Goal: Navigation & Orientation: Find specific page/section

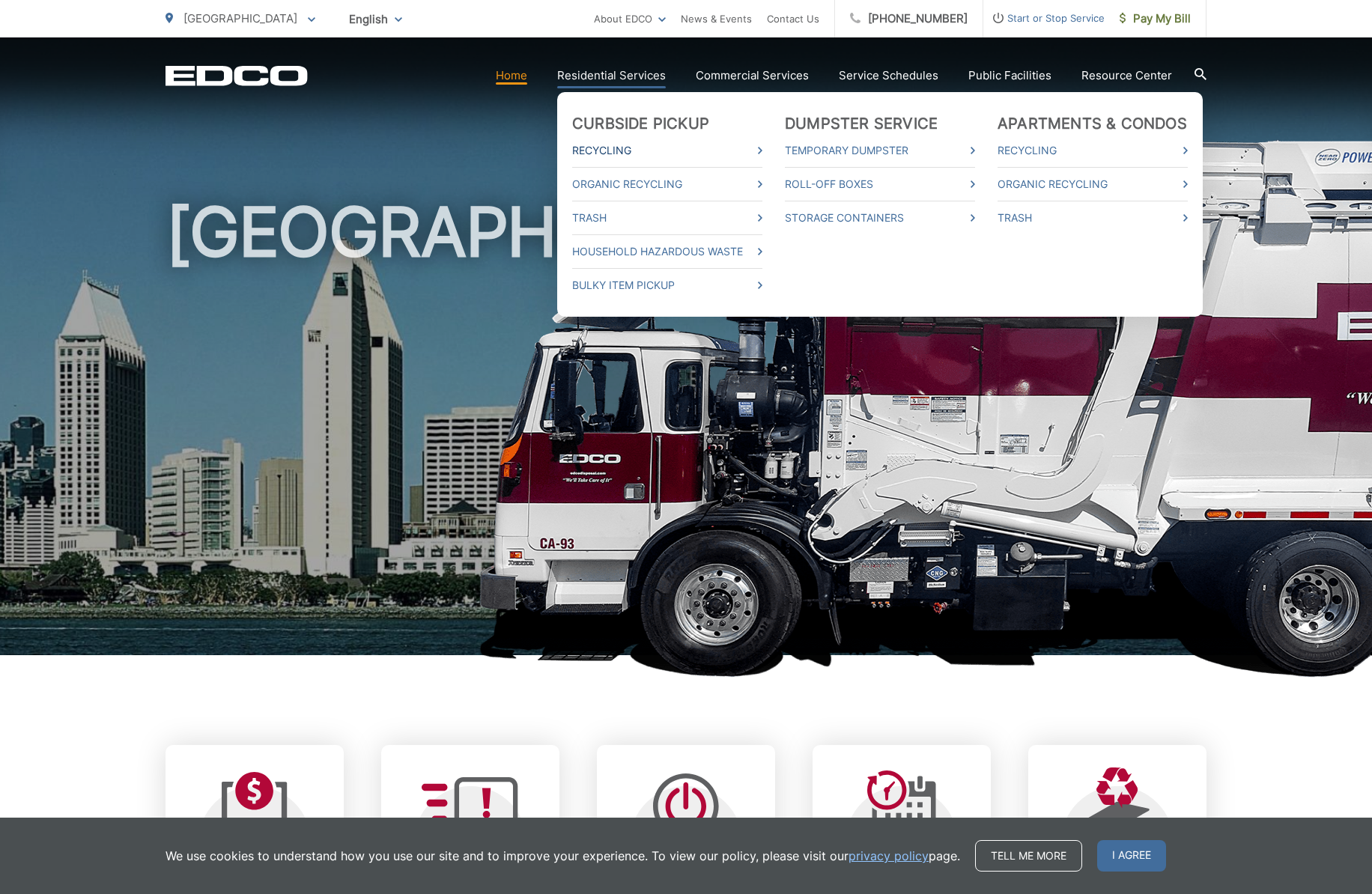
click at [614, 146] on link "Recycling" at bounding box center [667, 151] width 190 height 18
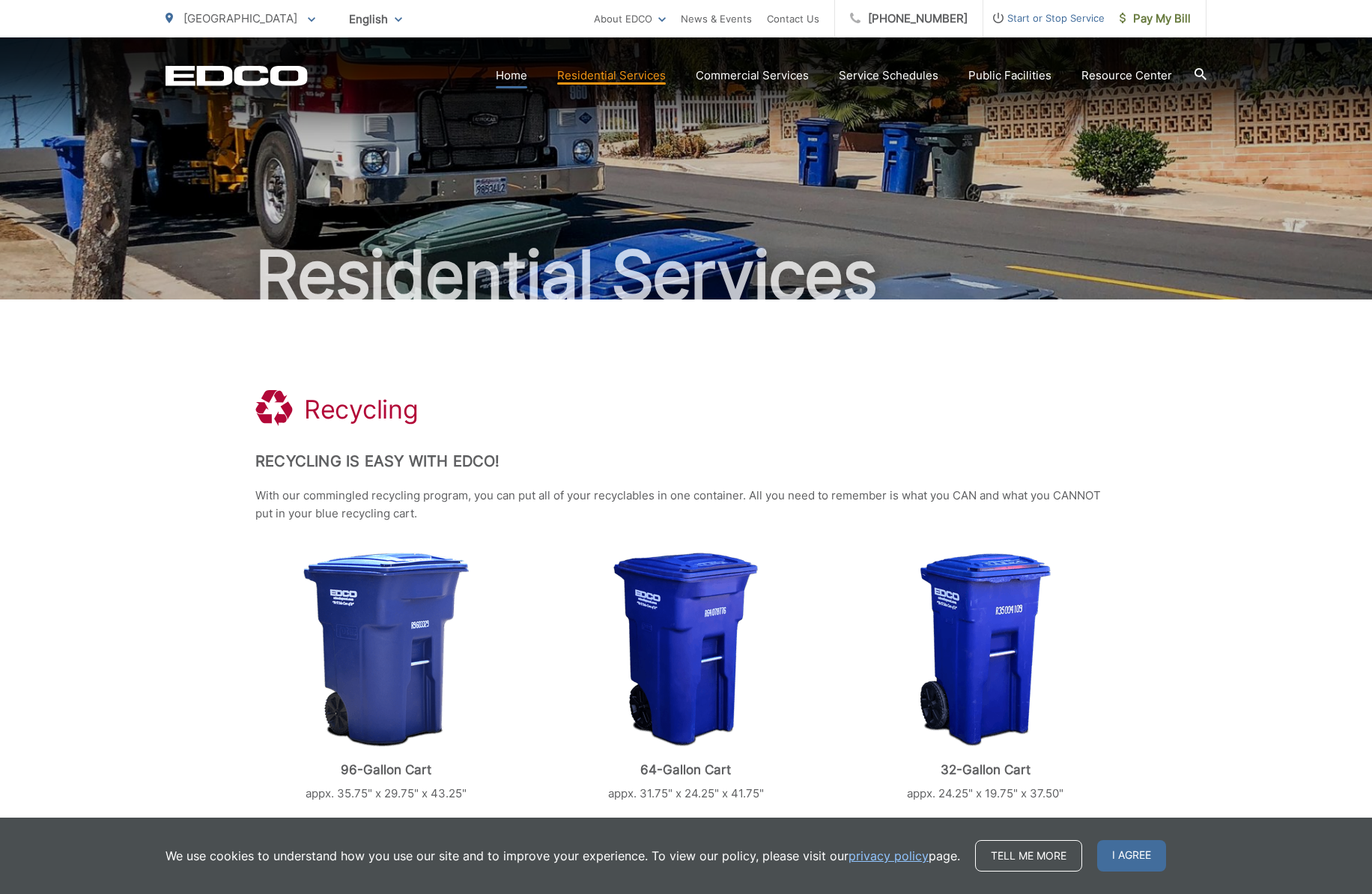
click at [519, 73] on link "Home" at bounding box center [512, 76] width 31 height 18
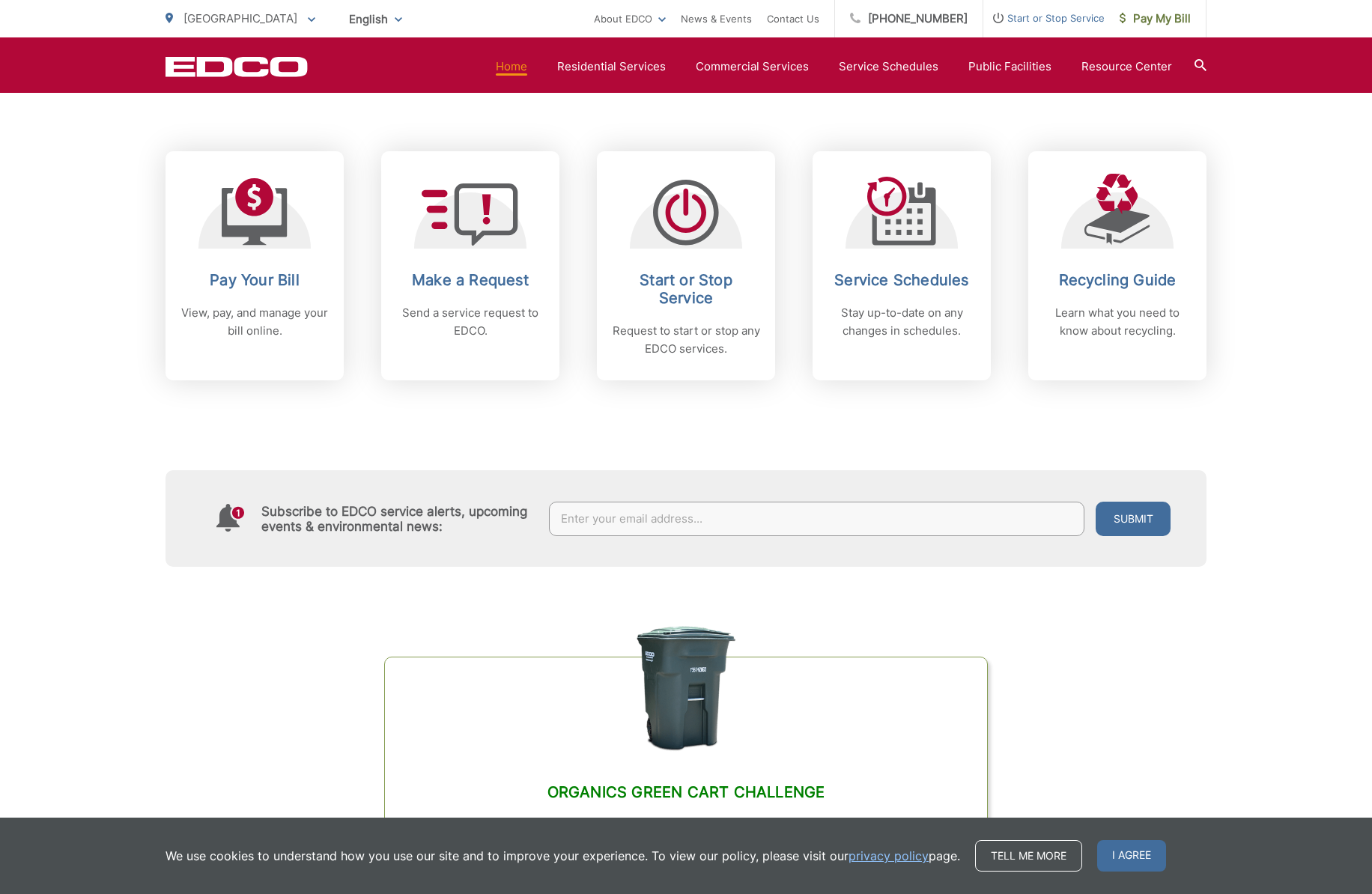
scroll to position [646, 0]
